Goal: Navigation & Orientation: Find specific page/section

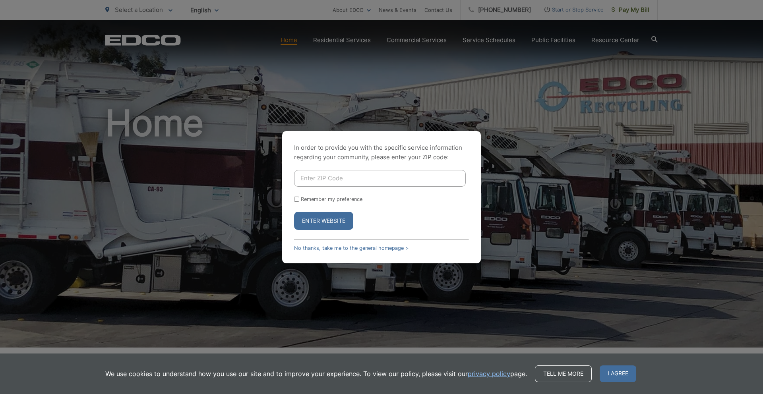
click at [336, 177] on input "Enter ZIP Code" at bounding box center [380, 178] width 172 height 17
type input "92806"
click at [299, 202] on div "Remember my preference" at bounding box center [381, 199] width 175 height 6
click at [297, 200] on input "Remember my preference" at bounding box center [296, 199] width 5 height 5
checkbox input "true"
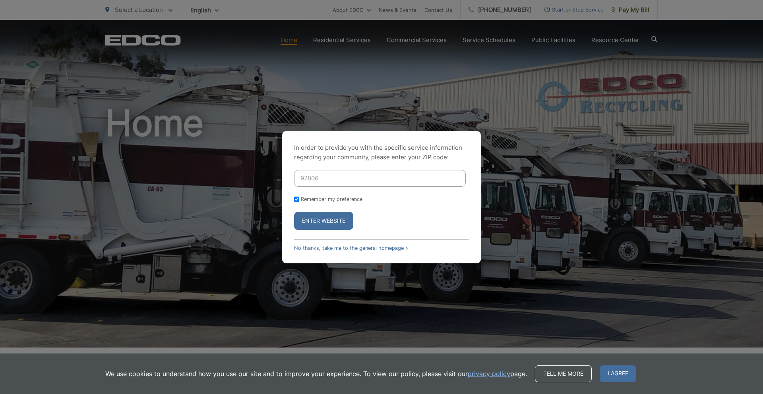
click at [329, 218] on button "Enter Website" at bounding box center [323, 221] width 59 height 18
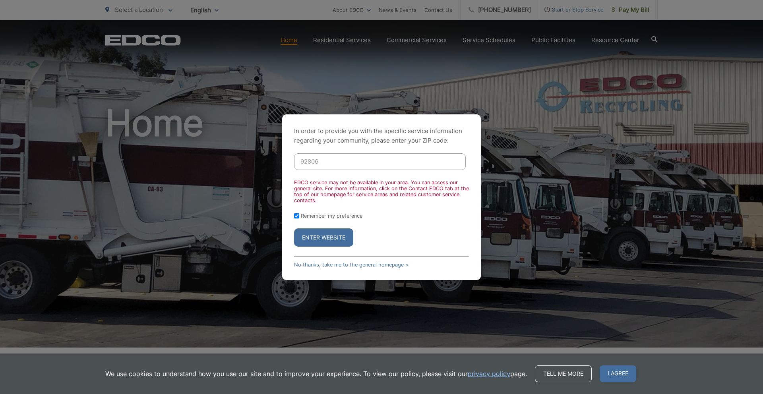
drag, startPoint x: 330, startPoint y: 162, endPoint x: 288, endPoint y: 161, distance: 42.2
click at [288, 161] on div "In order to provide you with the specific service information regarding your co…" at bounding box center [381, 198] width 199 height 166
click at [318, 233] on button "Enter Website" at bounding box center [323, 238] width 59 height 18
click at [339, 243] on button "Enter Website" at bounding box center [323, 238] width 59 height 18
click at [340, 168] on input "92801" at bounding box center [380, 161] width 172 height 17
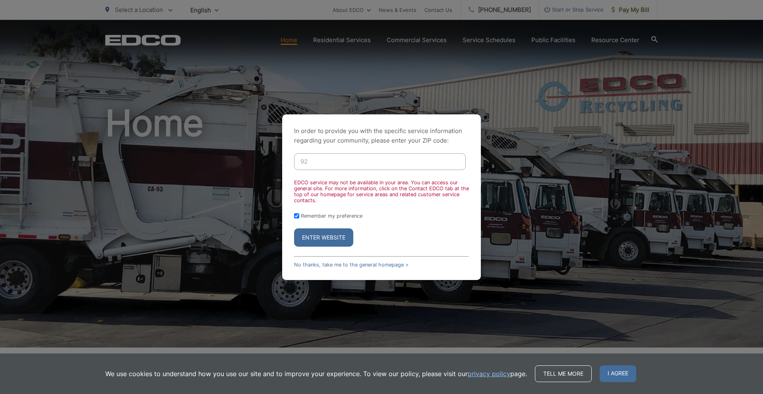
type input "9"
type input "90638"
click at [294, 229] on button "Enter Website" at bounding box center [323, 238] width 59 height 18
